Goal: Transaction & Acquisition: Obtain resource

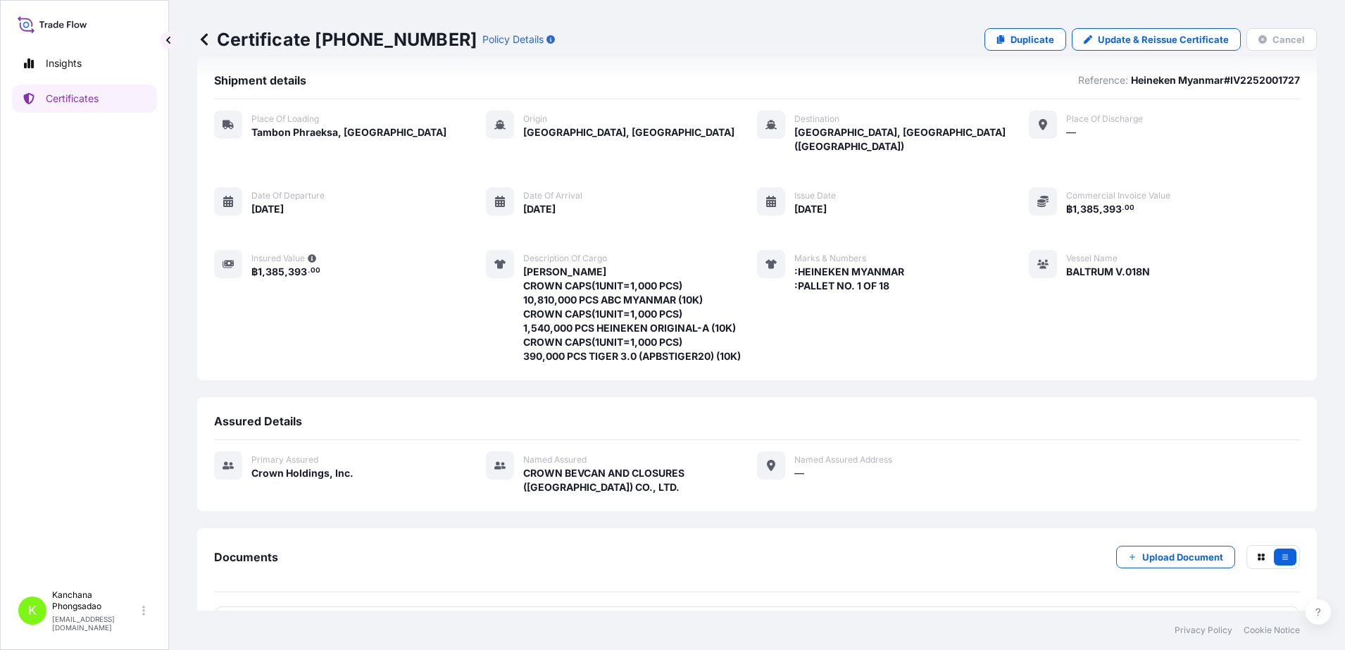
scroll to position [58, 0]
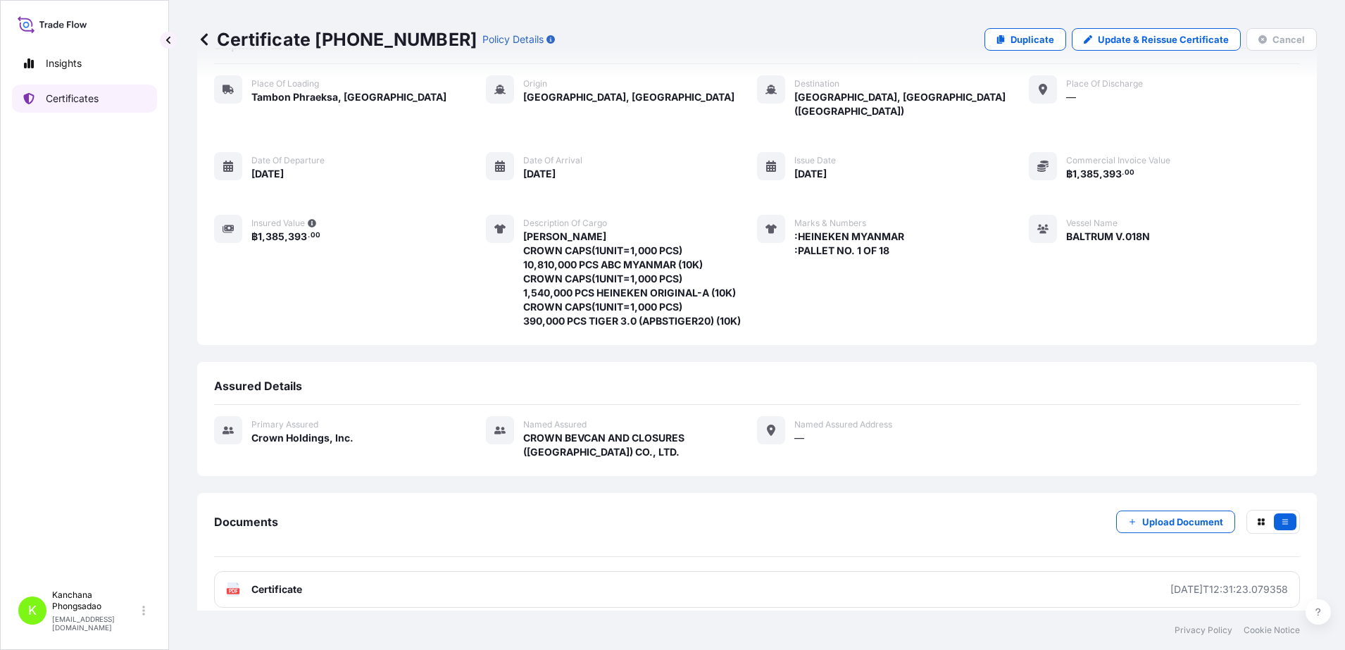
click at [115, 99] on link "Certificates" at bounding box center [84, 98] width 145 height 28
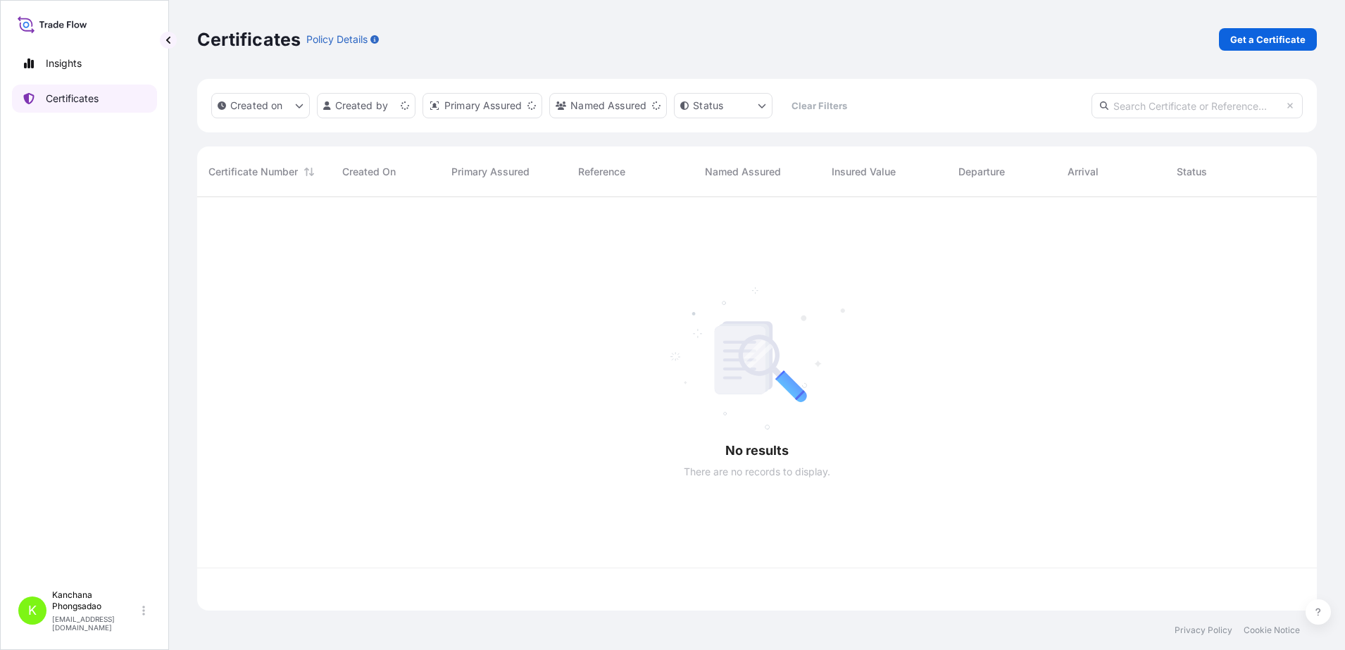
scroll to position [408, 1106]
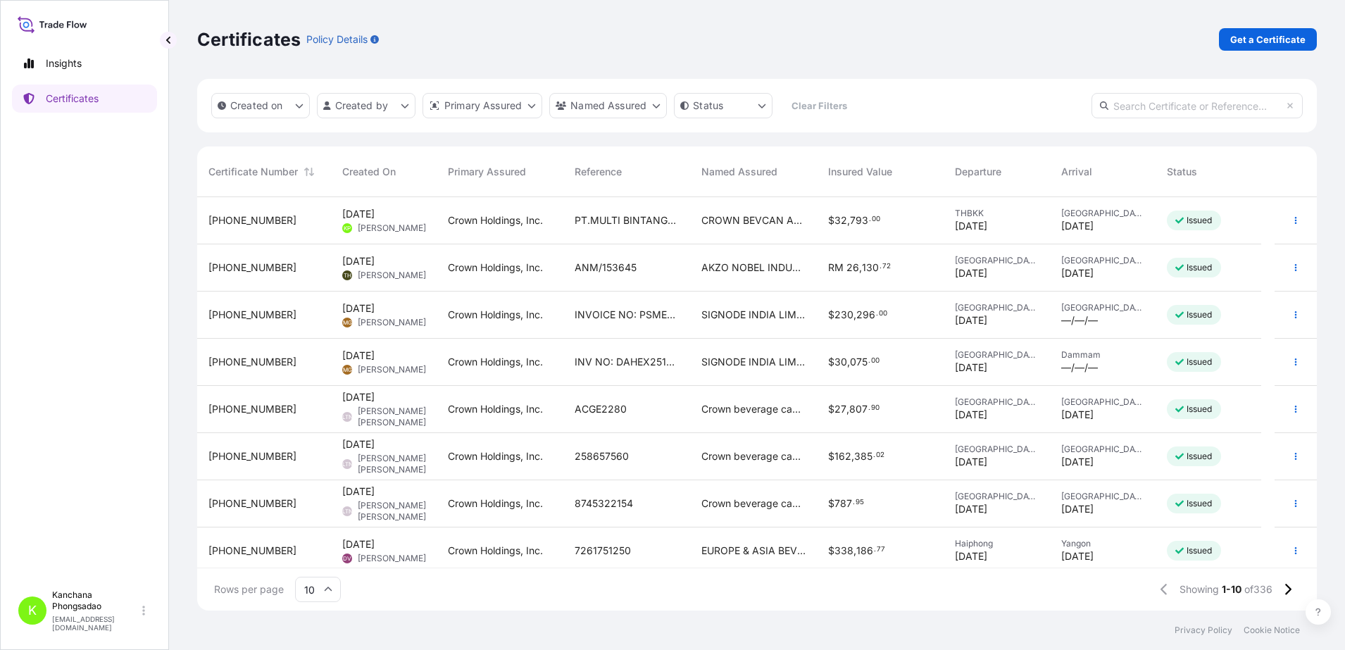
click at [240, 222] on span "31483-346-1" at bounding box center [252, 220] width 88 height 14
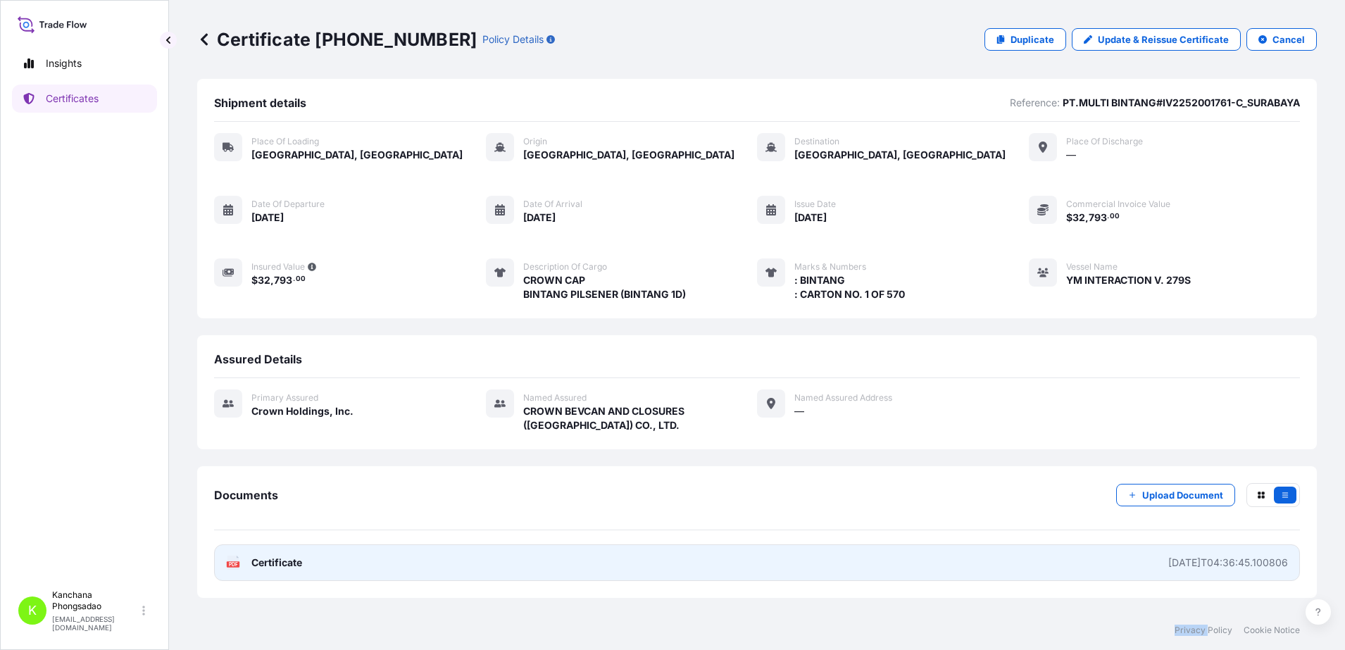
click at [381, 553] on link "PDF Certificate 2025-09-11T04:36:45.100806" at bounding box center [757, 562] width 1086 height 37
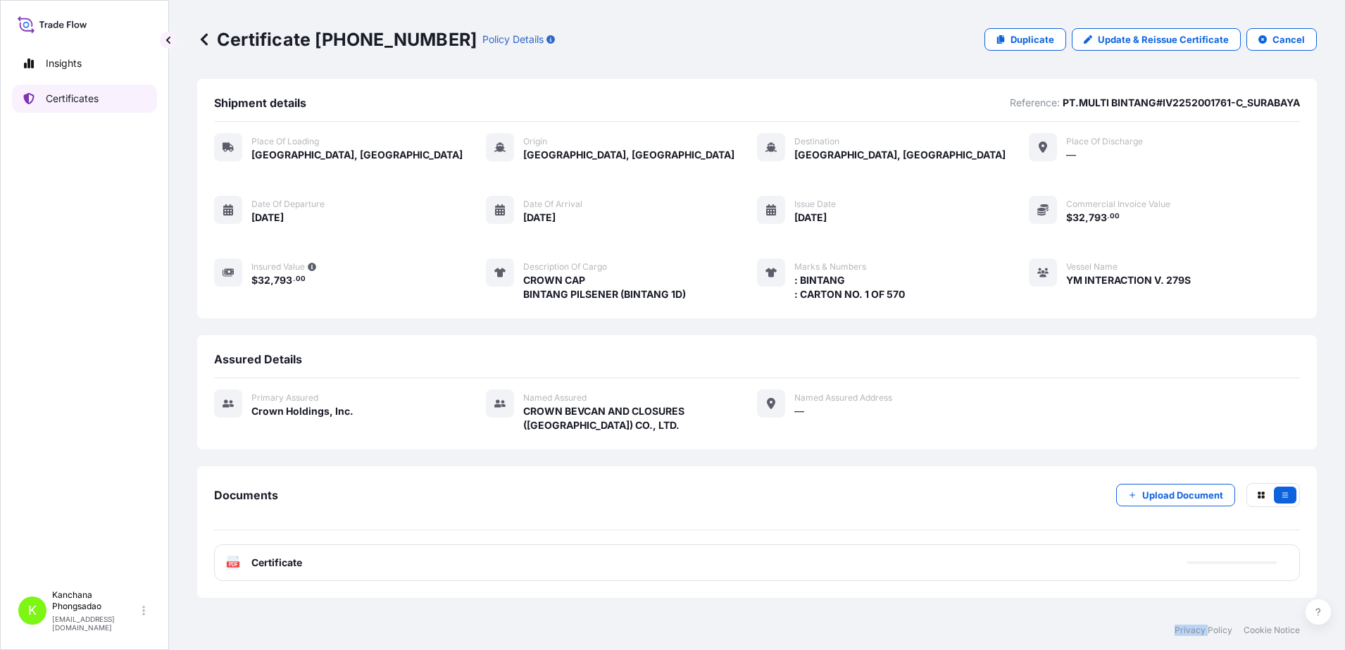
click at [93, 105] on p "Certificates" at bounding box center [72, 99] width 53 height 14
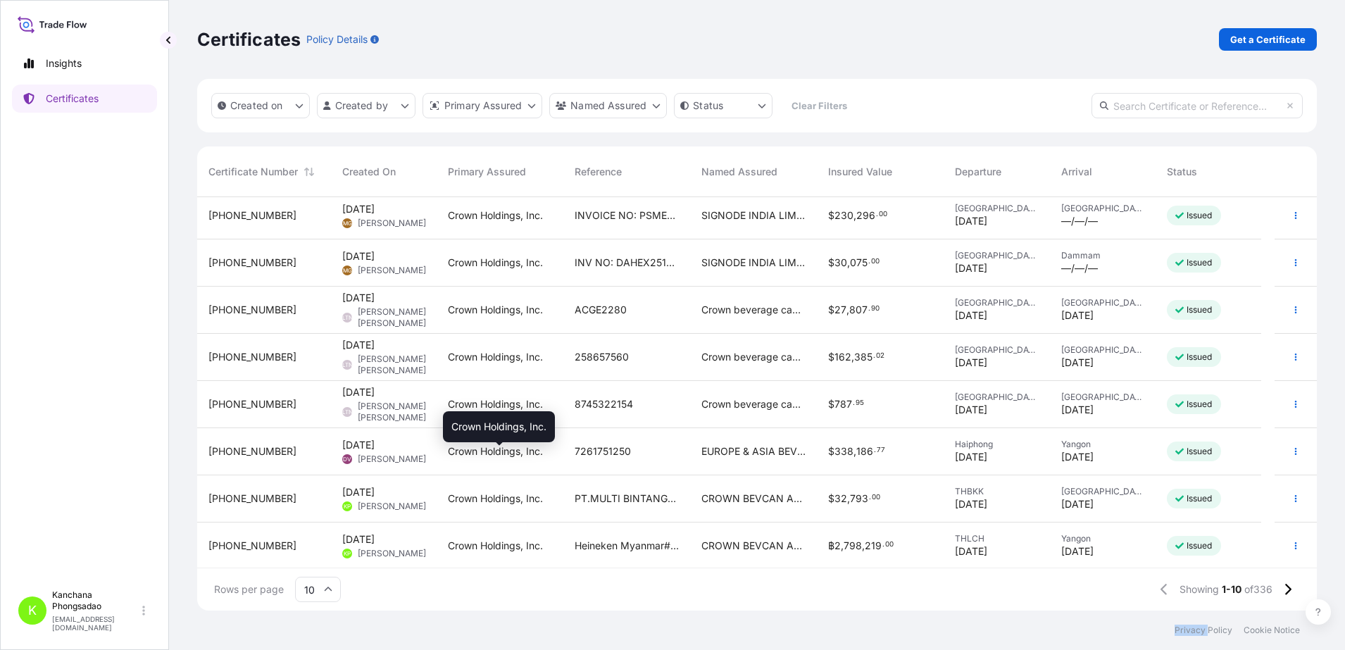
scroll to position [101, 0]
click at [266, 546] on span "31483-337-1" at bounding box center [252, 543] width 88 height 14
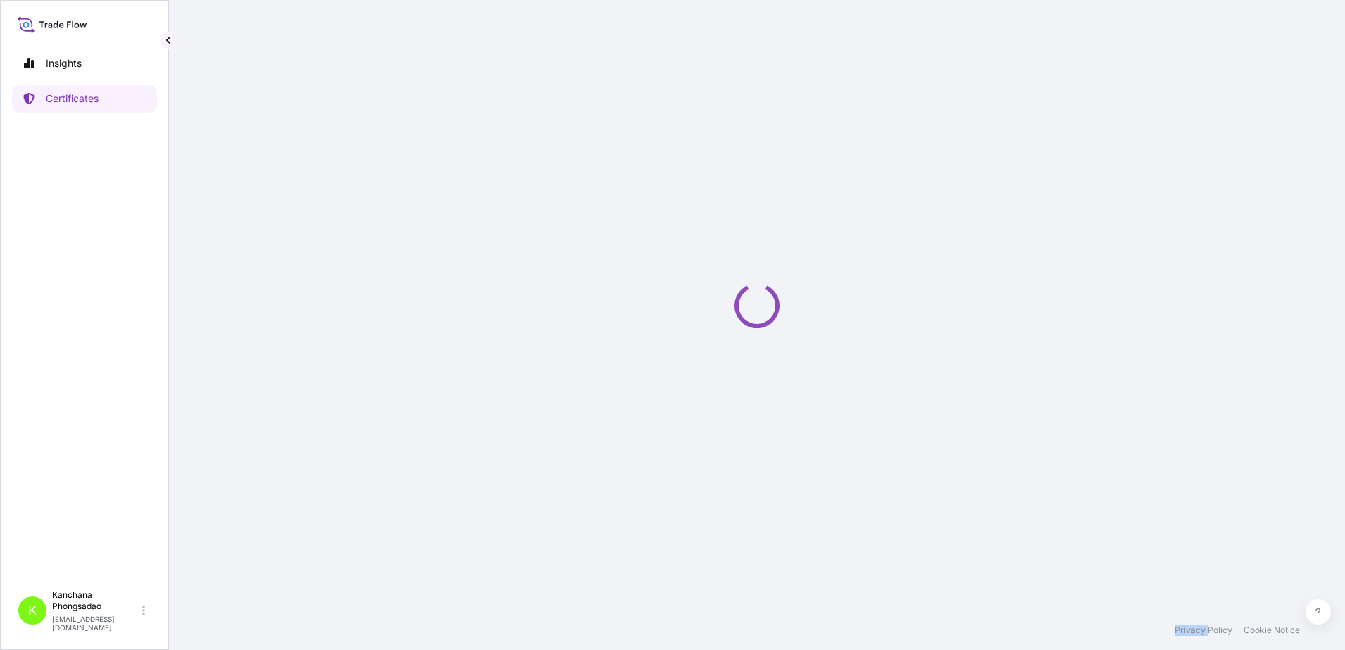
click at [266, 546] on div "Loading" at bounding box center [756, 305] width 1119 height 610
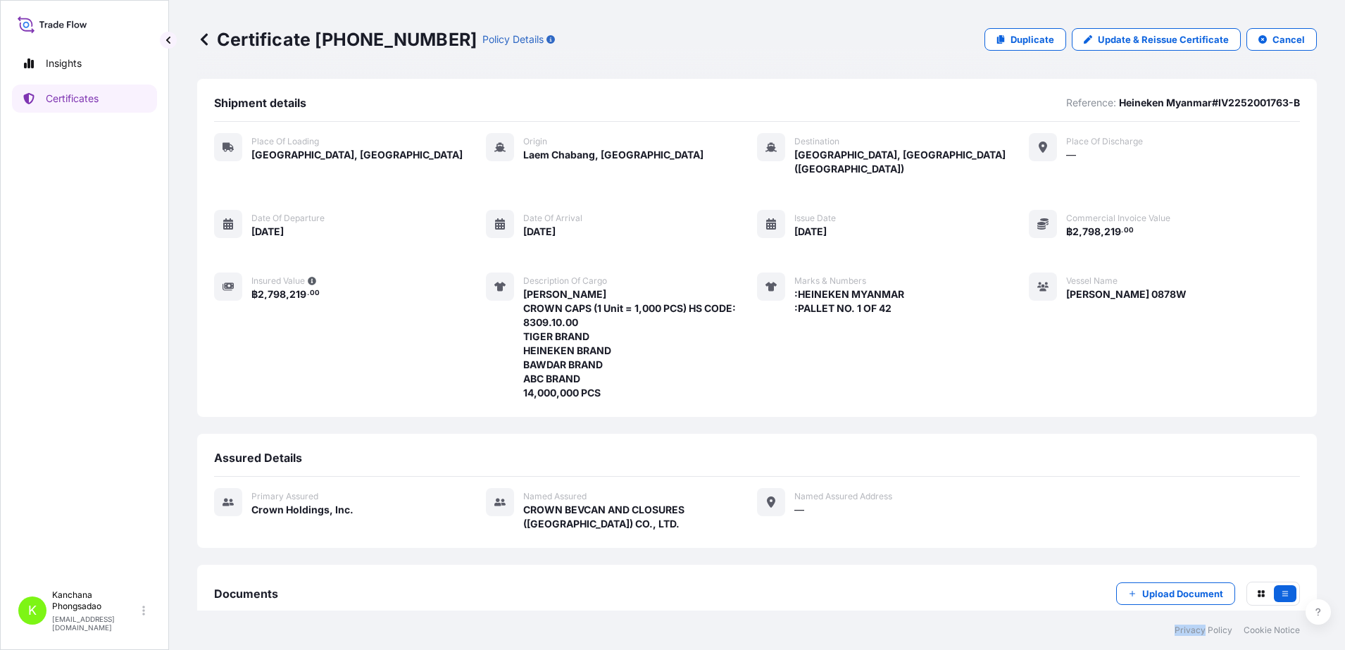
scroll to position [72, 0]
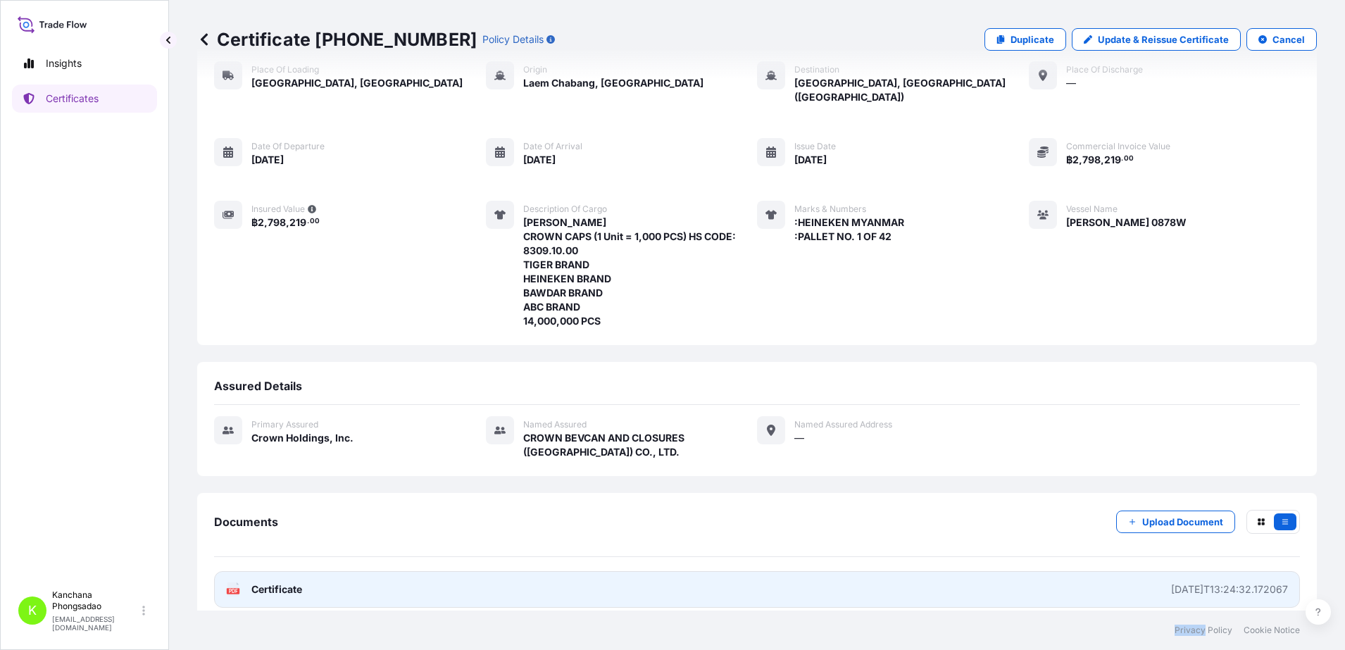
click at [289, 571] on link "PDF Certificate 2025-09-09T13:24:32.172067" at bounding box center [757, 589] width 1086 height 37
